Goal: Navigation & Orientation: Find specific page/section

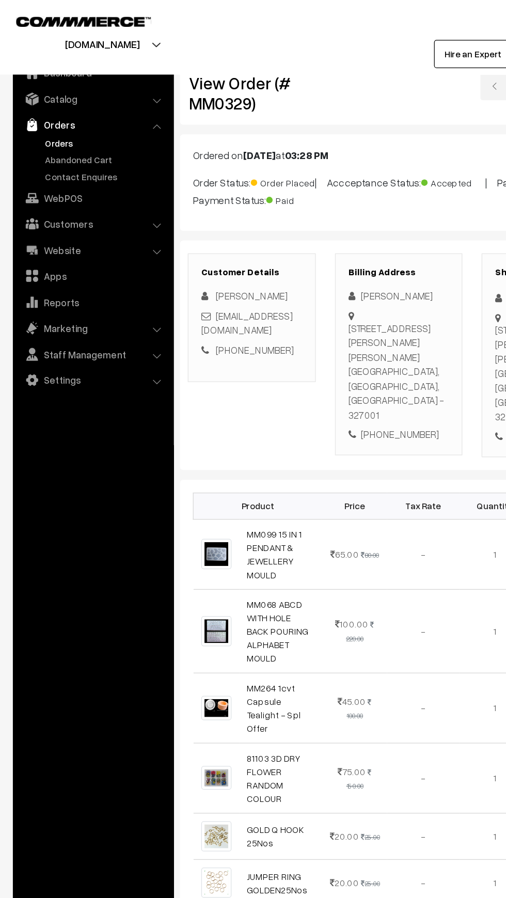
click at [45, 115] on link "Orders" at bounding box center [85, 115] width 102 height 11
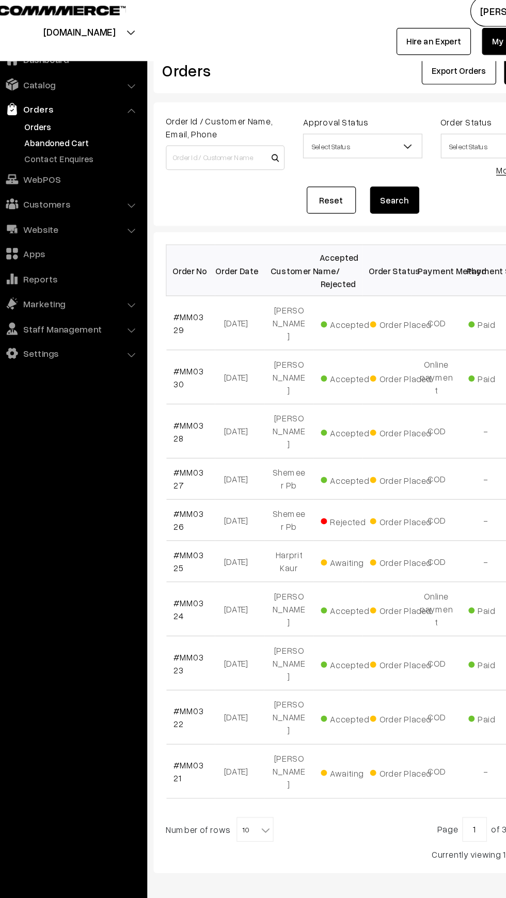
click at [38, 132] on link "Abandoned Cart" at bounding box center [85, 128] width 102 height 11
